Goal: Task Accomplishment & Management: Use online tool/utility

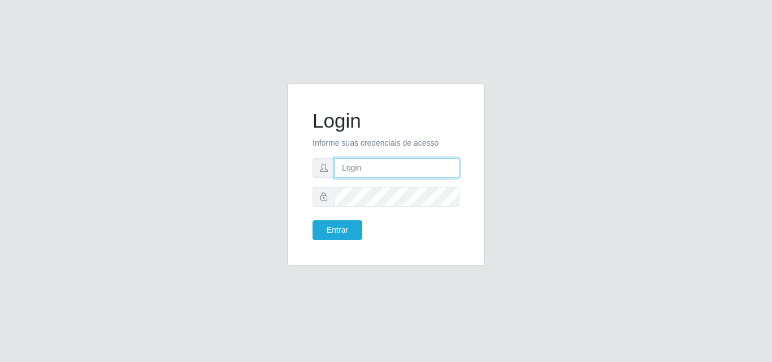
click at [346, 168] on input "text" at bounding box center [397, 168] width 125 height 20
type input "[PERSON_NAME]@saullus"
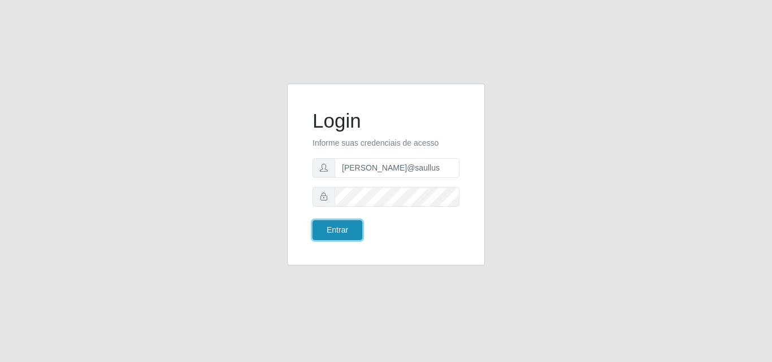
click at [338, 232] on button "Entrar" at bounding box center [337, 230] width 50 height 20
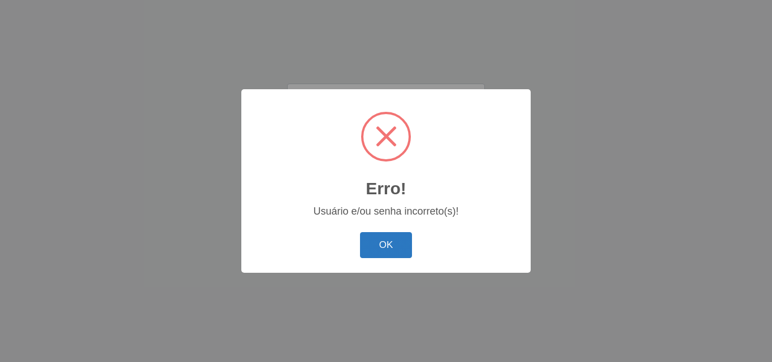
click at [396, 252] on button "OK" at bounding box center [386, 245] width 53 height 27
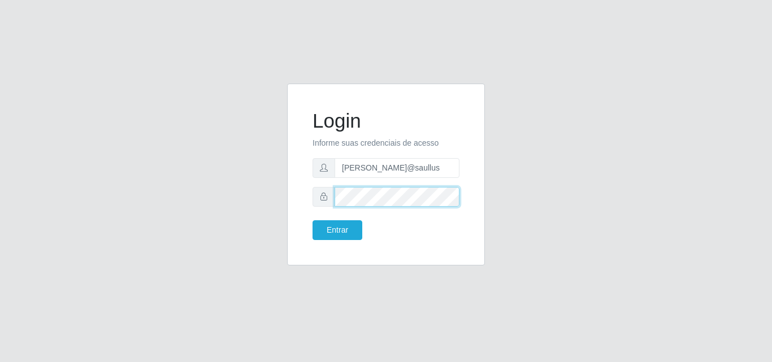
click at [312, 220] on button "Entrar" at bounding box center [337, 230] width 50 height 20
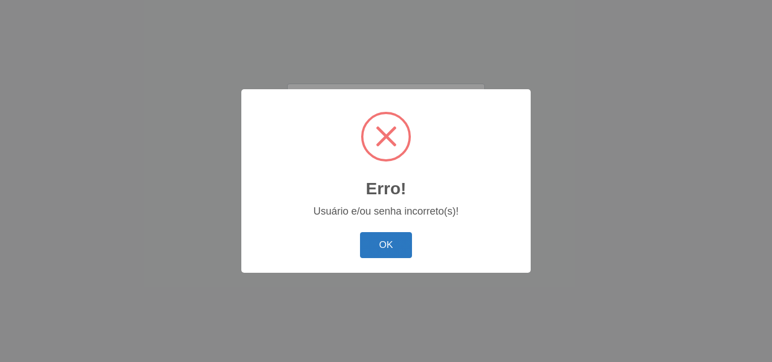
click at [383, 250] on button "OK" at bounding box center [386, 245] width 53 height 27
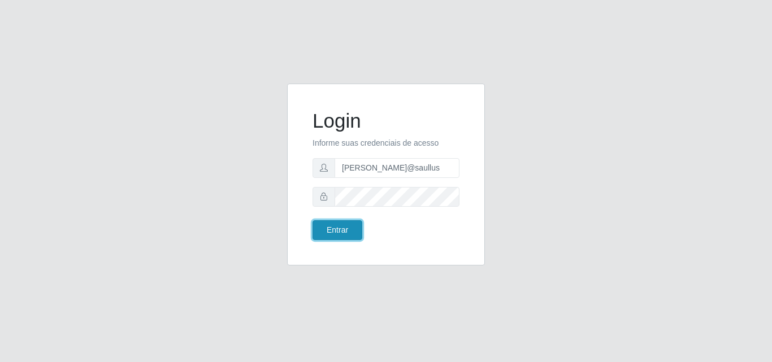
click at [342, 232] on button "Entrar" at bounding box center [337, 230] width 50 height 20
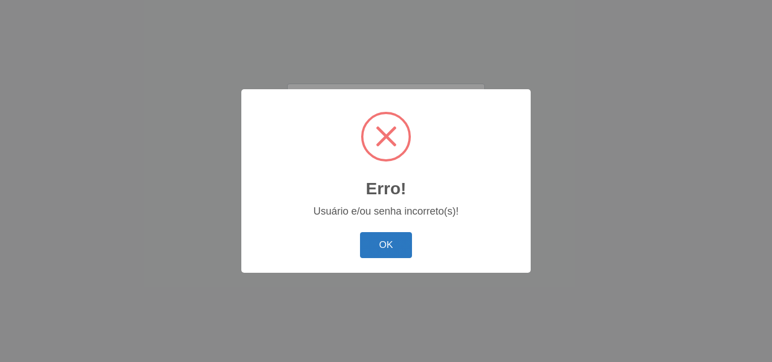
click at [378, 238] on button "OK" at bounding box center [386, 245] width 53 height 27
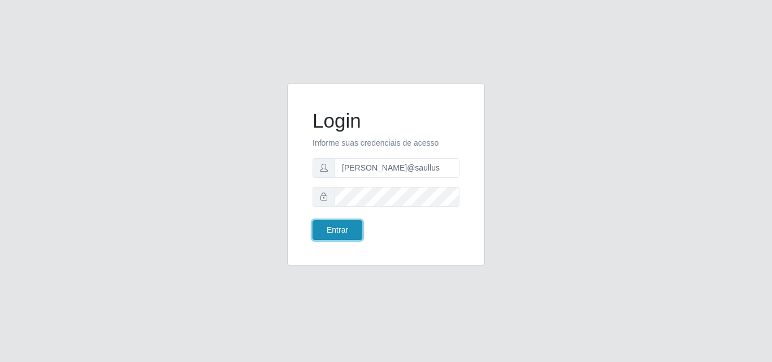
click at [348, 231] on button "Entrar" at bounding box center [337, 230] width 50 height 20
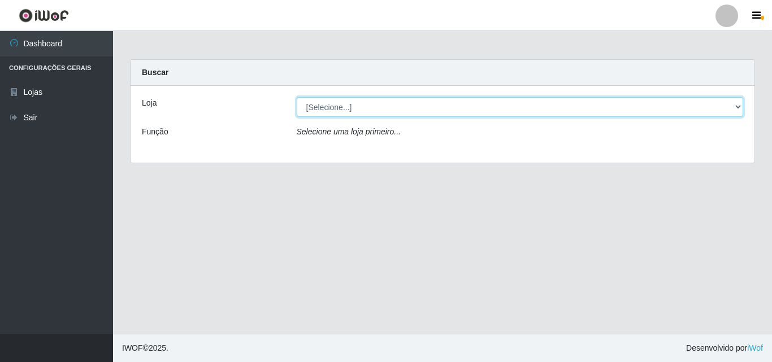
click at [324, 107] on select "[Selecione...] Saullus Supermercados" at bounding box center [520, 107] width 447 height 20
select select "423"
click at [297, 97] on select "[Selecione...] Saullus Supermercados" at bounding box center [520, 107] width 447 height 20
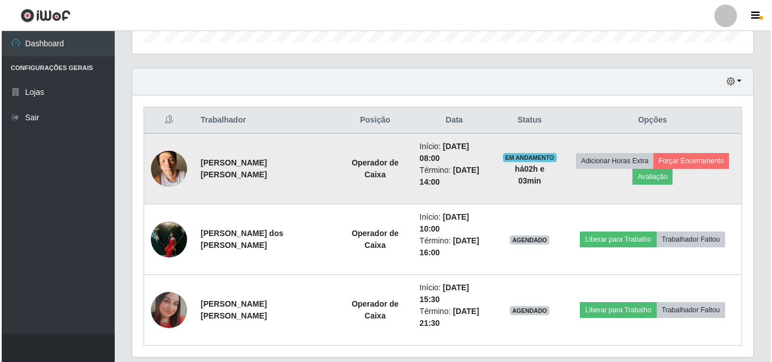
scroll to position [363, 0]
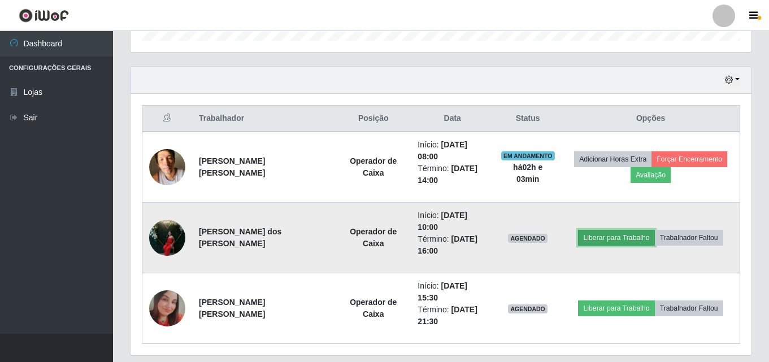
click at [596, 230] on button "Liberar para Trabalho" at bounding box center [616, 238] width 76 height 16
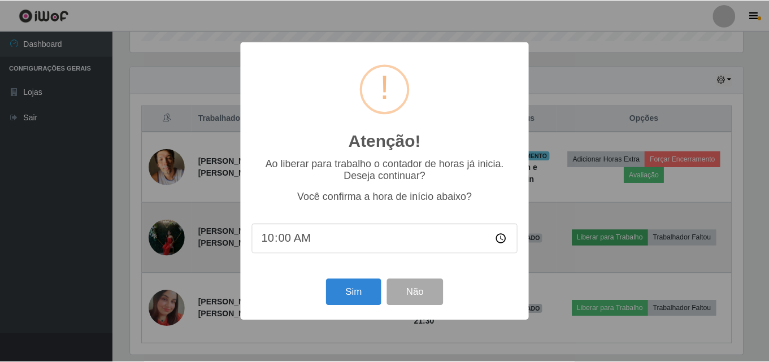
scroll to position [235, 615]
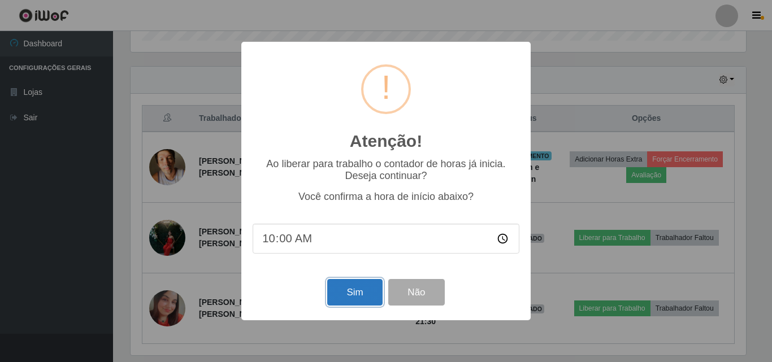
click at [358, 294] on button "Sim" at bounding box center [354, 292] width 55 height 27
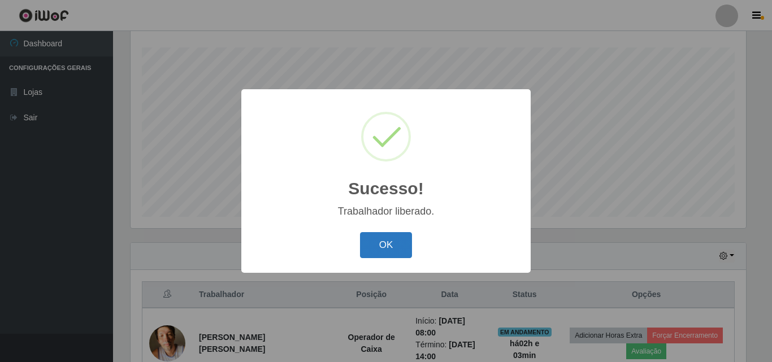
click at [379, 244] on button "OK" at bounding box center [386, 245] width 53 height 27
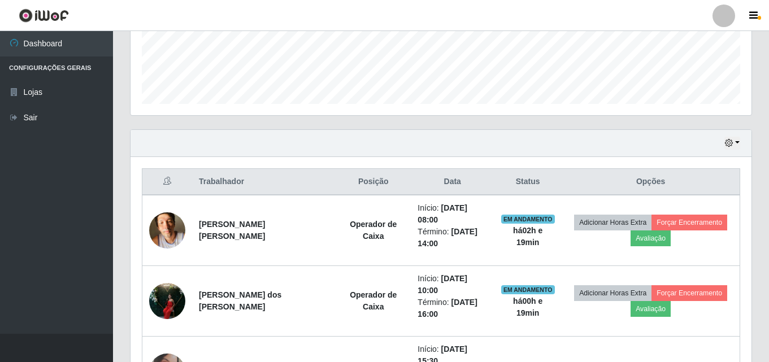
scroll to position [357, 0]
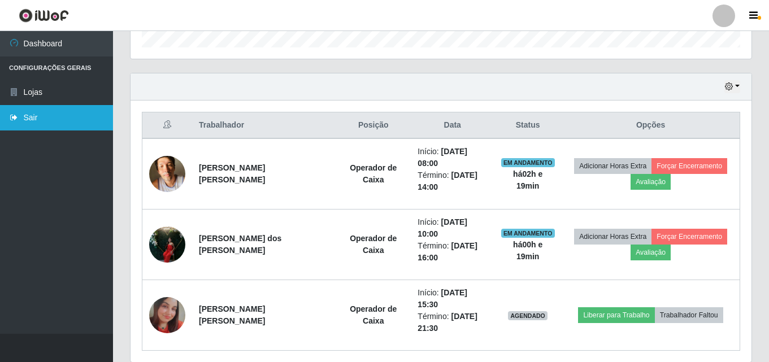
click at [94, 116] on link "Sair" at bounding box center [56, 117] width 113 height 25
